Goal: Information Seeking & Learning: Find specific page/section

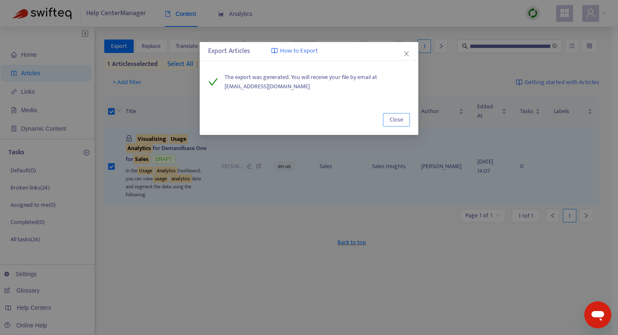
click at [392, 119] on span "Close" at bounding box center [396, 119] width 13 height 9
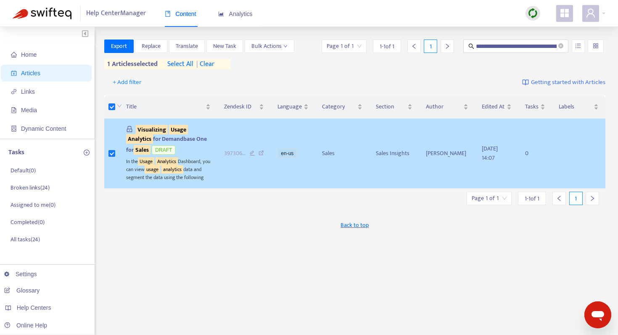
click at [146, 126] on sqkw "Visualizing" at bounding box center [152, 130] width 32 height 10
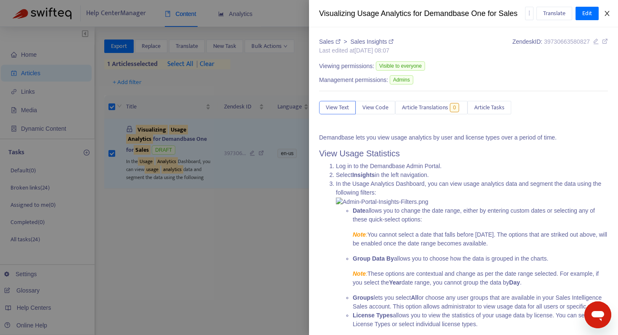
click at [607, 12] on icon "close" at bounding box center [606, 13] width 7 height 7
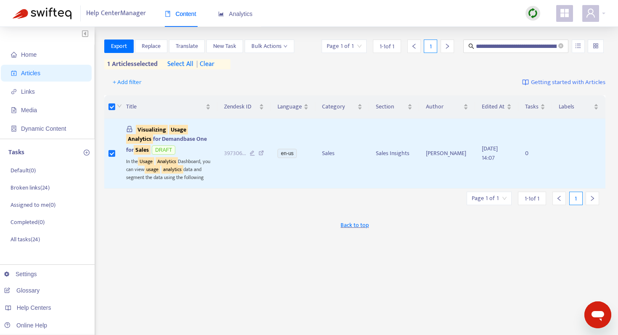
click at [123, 10] on span "Help Center Manager" at bounding box center [116, 13] width 60 height 16
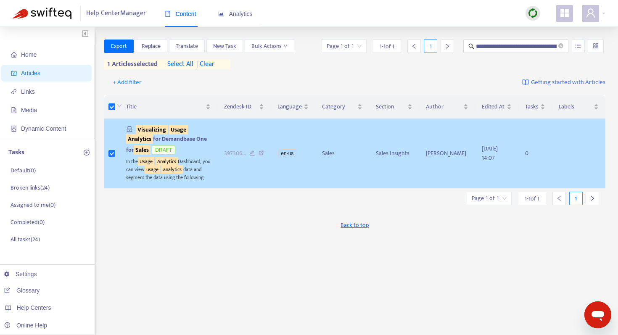
click at [168, 130] on span "Visualizing Usage Analytics for Demandbase One for Sales" at bounding box center [166, 140] width 81 height 30
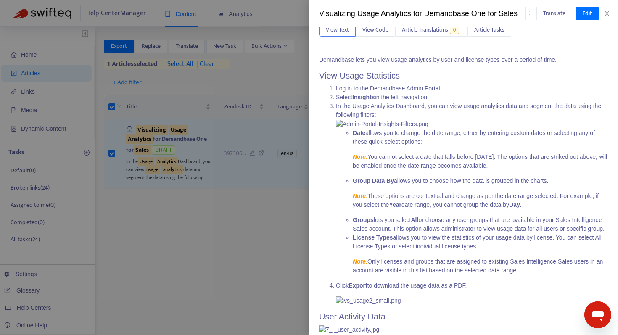
scroll to position [79, 0]
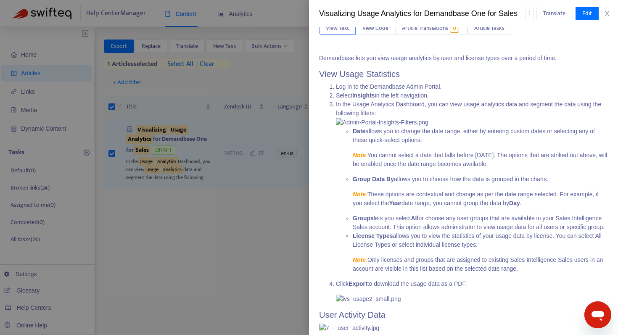
click at [410, 12] on div "Visualizing Usage Analytics for Demandbase One for Sales" at bounding box center [422, 13] width 206 height 11
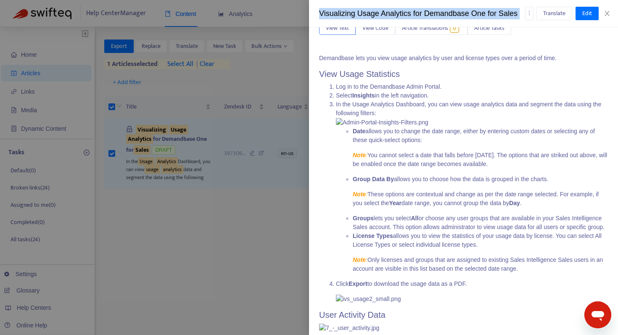
click at [410, 12] on div "Visualizing Usage Analytics for Demandbase One for Sales" at bounding box center [422, 13] width 206 height 11
copy div "Visualizing Usage Analytics for Demandbase One for Sales Translate Edit"
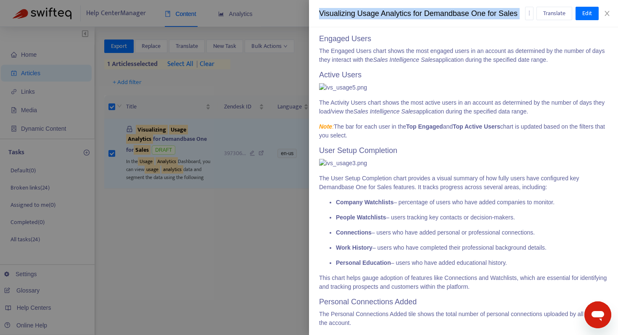
scroll to position [317, 0]
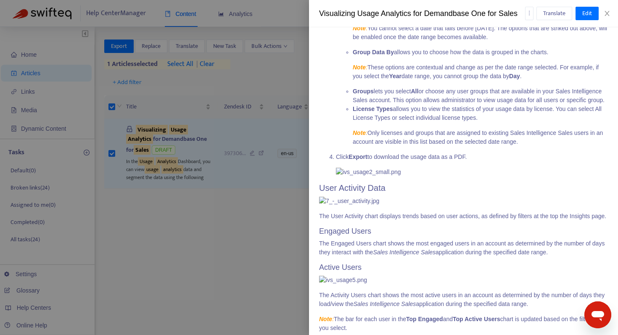
scroll to position [0, 0]
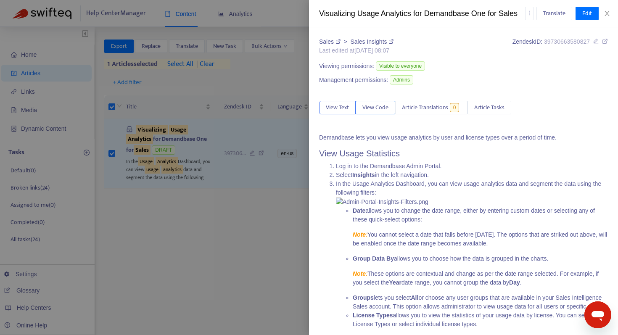
click at [378, 101] on button "View Code" at bounding box center [374, 107] width 39 height 13
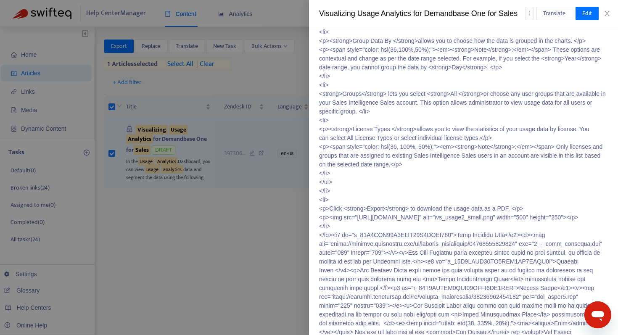
scroll to position [289, 0]
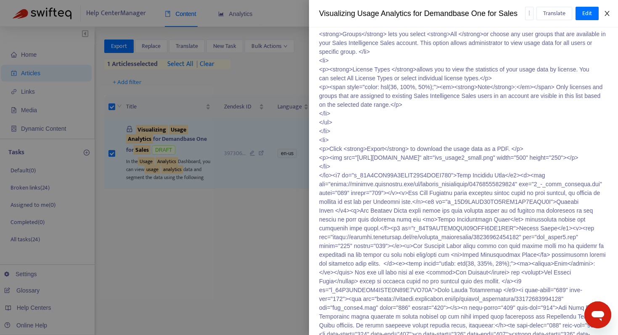
click at [607, 14] on icon "close" at bounding box center [606, 13] width 5 height 5
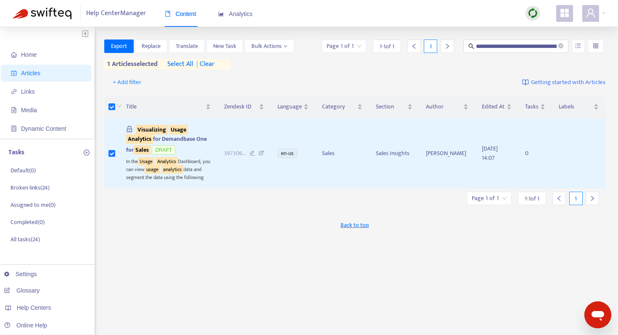
click at [258, 253] on div "**********" at bounding box center [354, 285] width 501 height 492
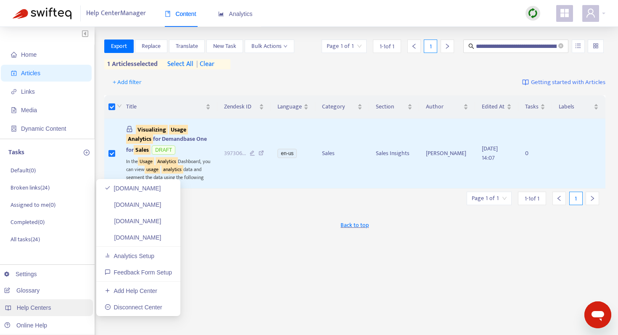
click at [36, 306] on span "Help Centers" at bounding box center [34, 307] width 34 height 7
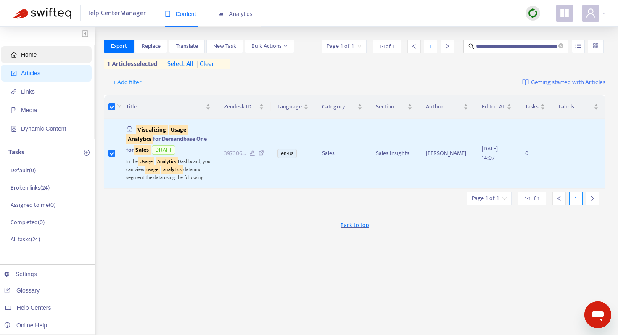
click at [32, 52] on span "Home" at bounding box center [29, 54] width 16 height 7
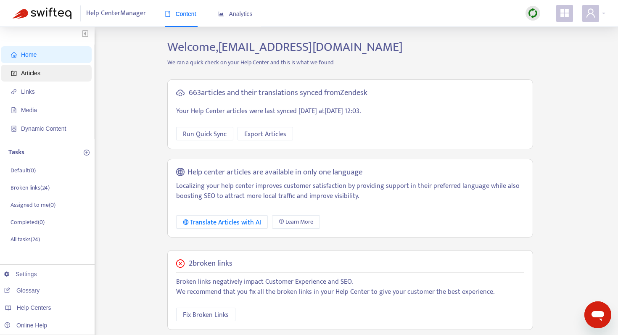
click at [31, 77] on span "Articles" at bounding box center [48, 73] width 74 height 17
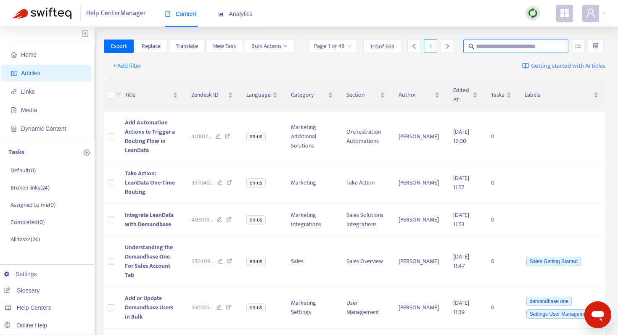
click at [490, 44] on input "text" at bounding box center [516, 46] width 81 height 9
paste input "**********"
type input "**********"
